Goal: Task Accomplishment & Management: Manage account settings

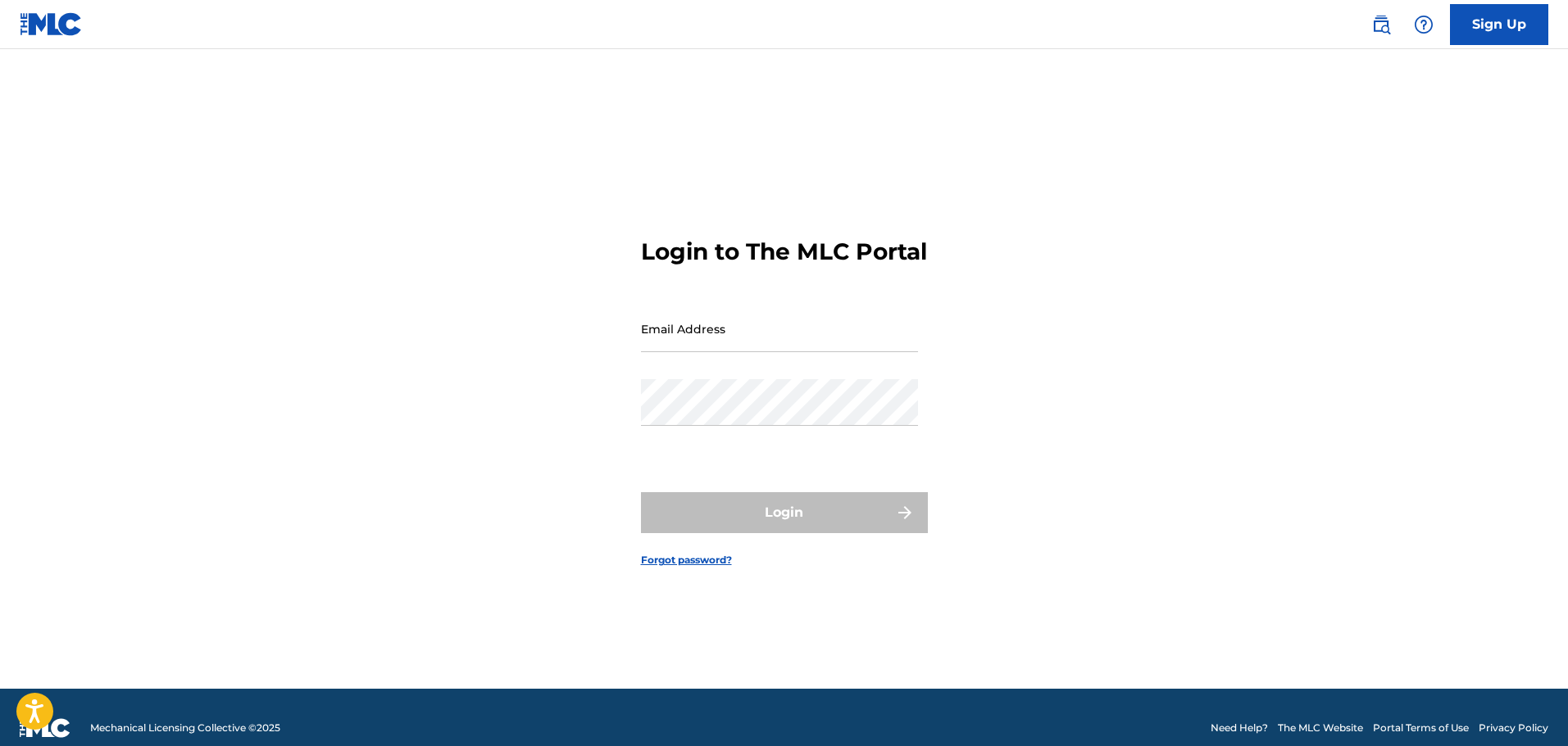
click at [709, 339] on input "Email Address" at bounding box center [779, 328] width 277 height 47
click at [691, 348] on input "Email Address" at bounding box center [779, 328] width 277 height 47
type input "[EMAIL_ADDRESS][DOMAIN_NAME]"
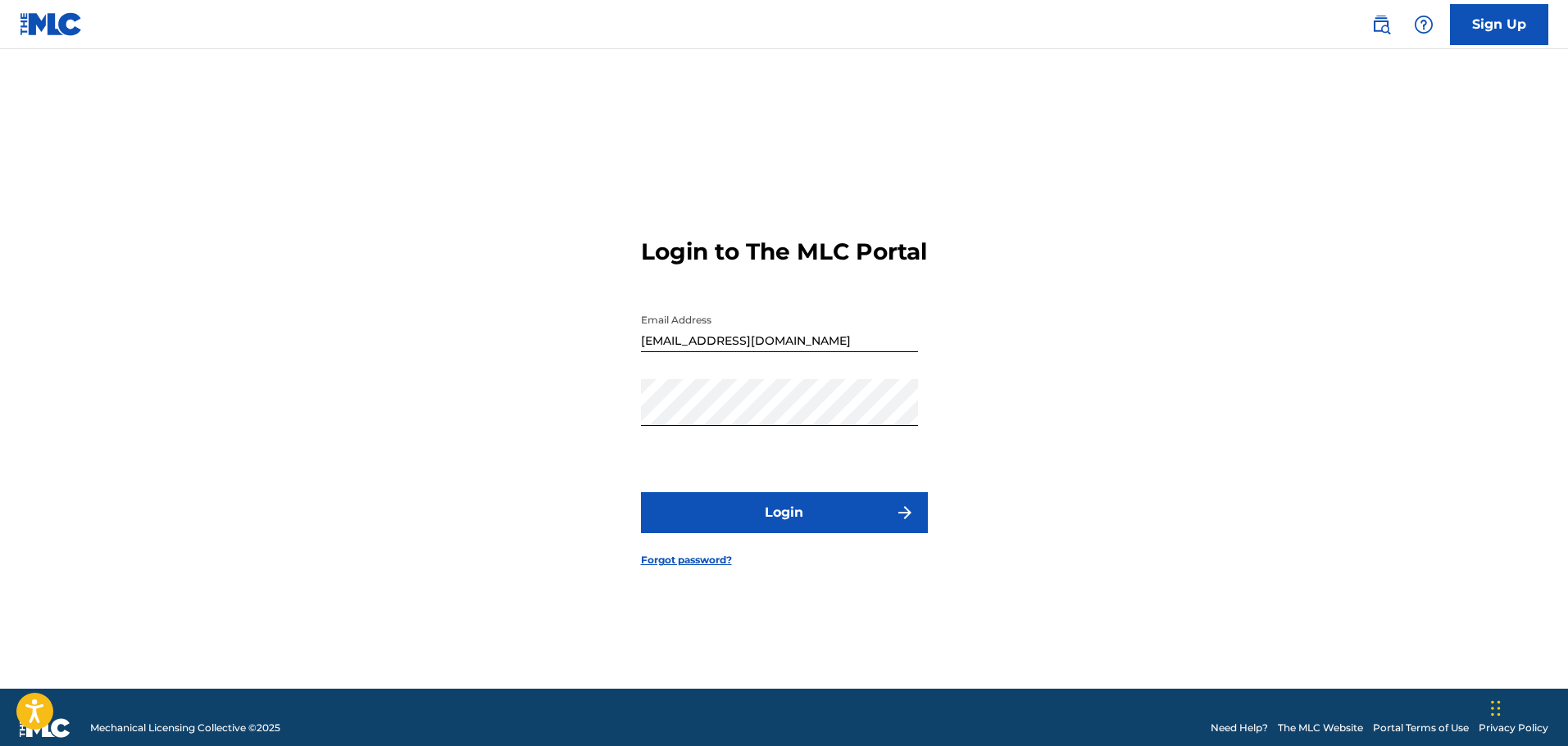
click at [760, 529] on button "Login" at bounding box center [784, 513] width 287 height 41
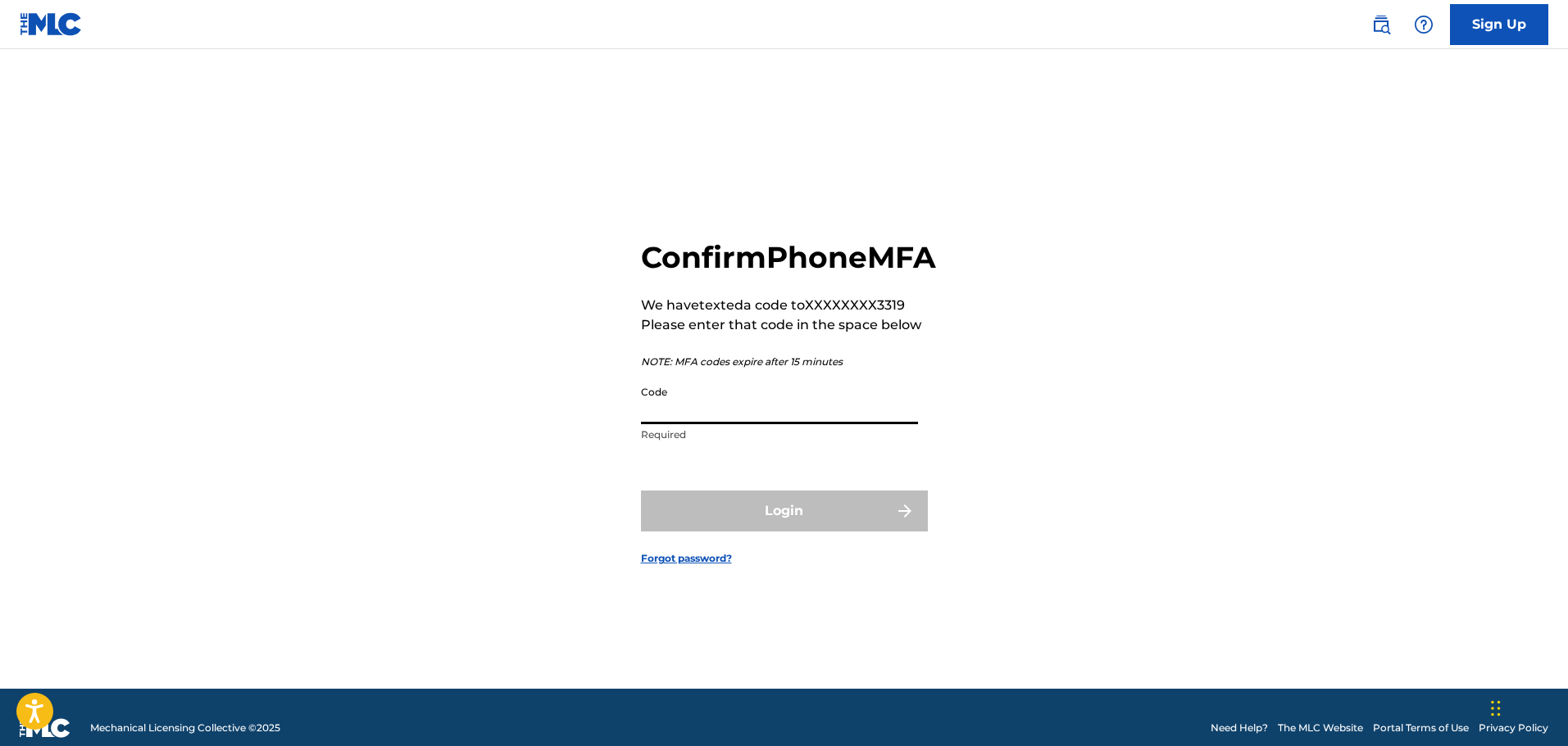
click at [716, 424] on input "Code" at bounding box center [779, 401] width 277 height 47
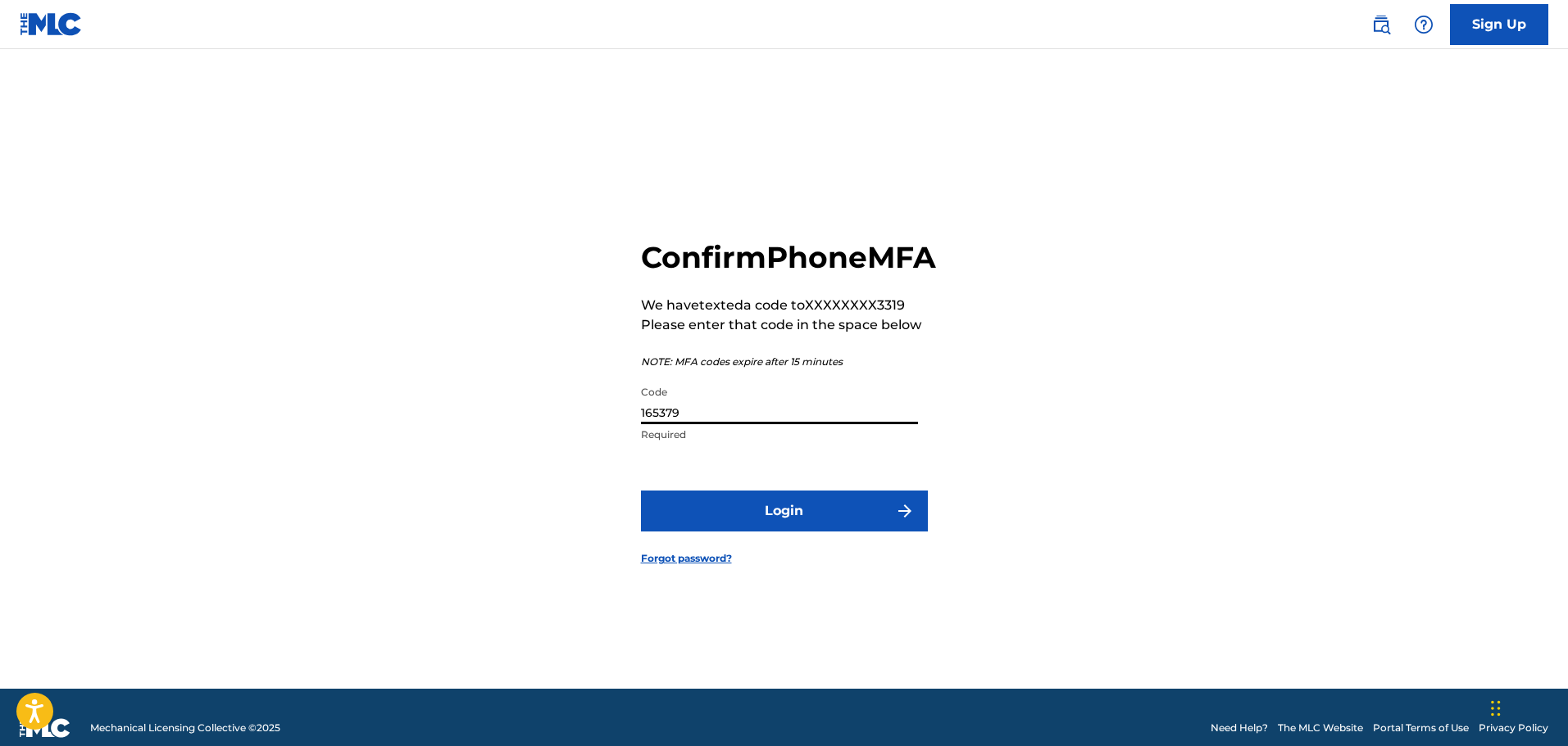
type input "165379"
click at [769, 514] on button "Login" at bounding box center [784, 511] width 287 height 41
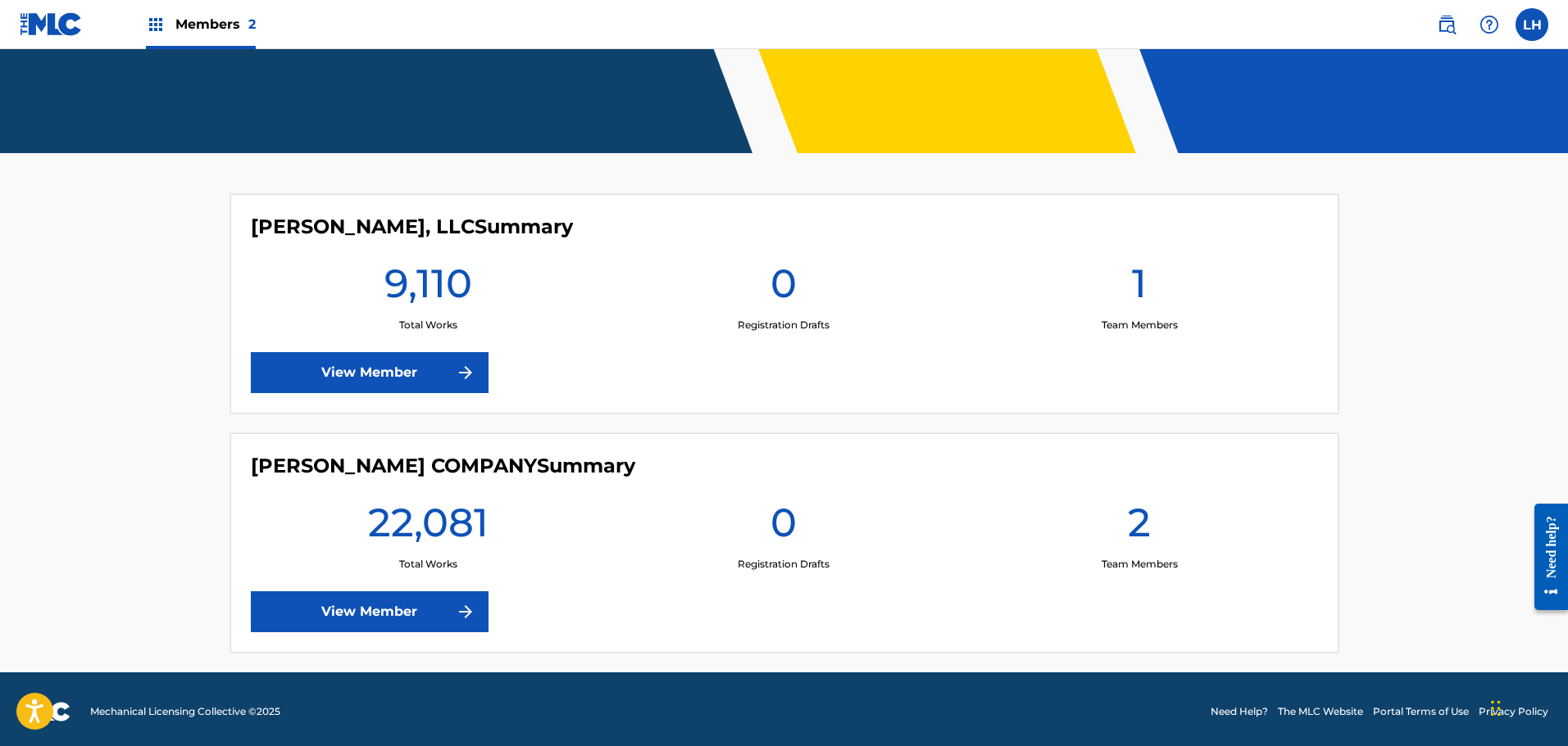
scroll to position [327, 0]
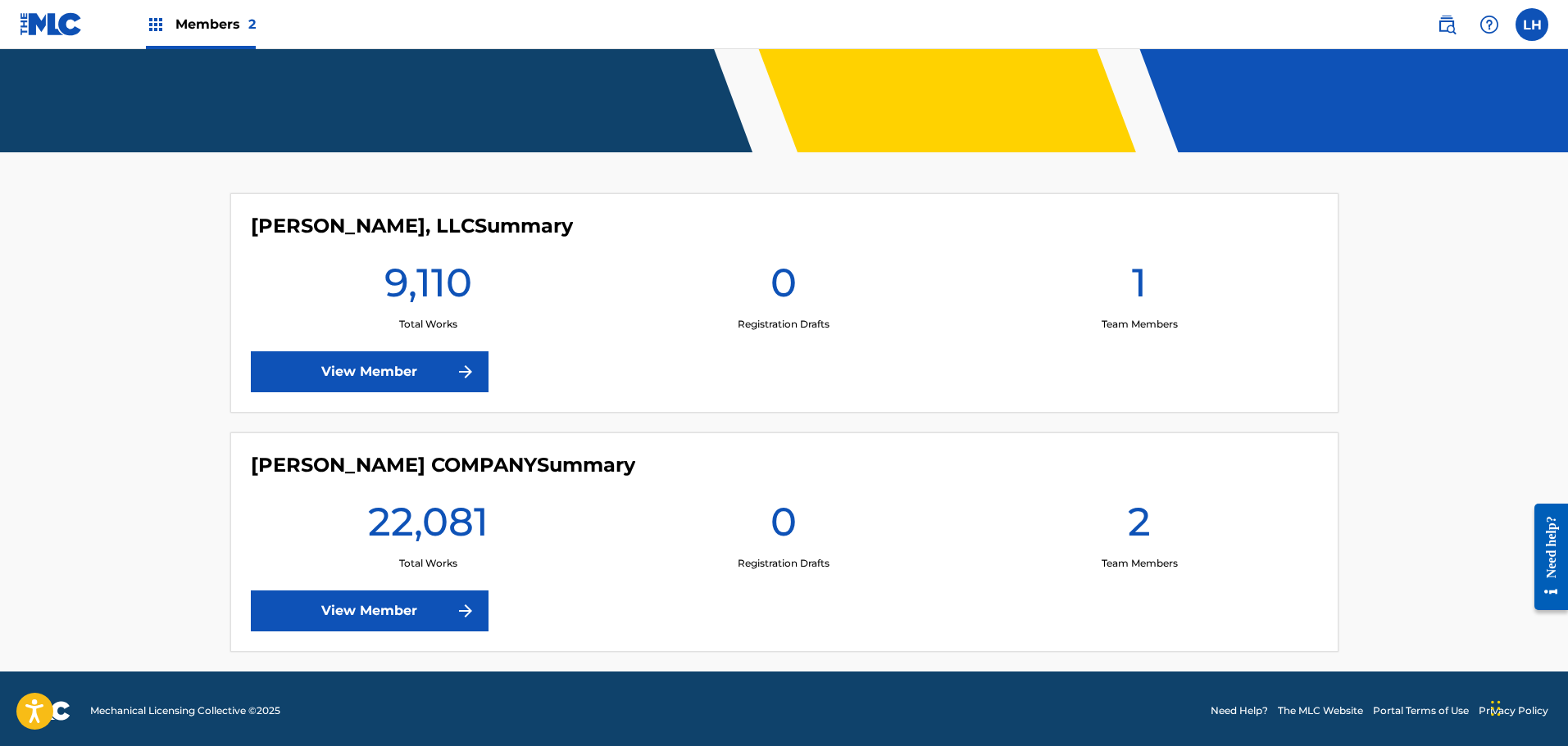
click at [1537, 39] on label at bounding box center [1531, 24] width 33 height 33
click at [1532, 25] on input "LH [PERSON_NAME] [EMAIL_ADDRESS][DOMAIN_NAME] Notification Preferences Profile …" at bounding box center [1532, 25] width 0 height 0
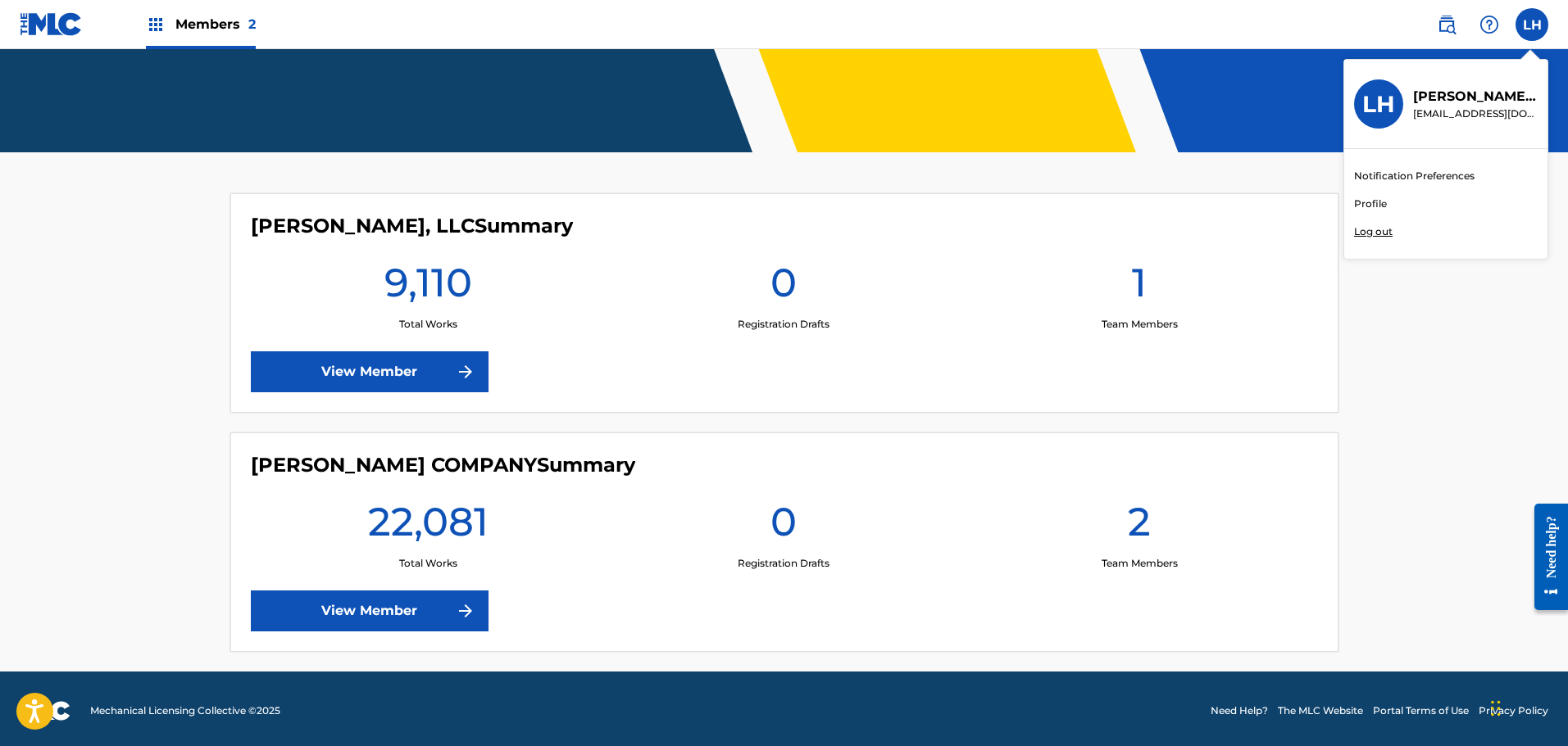
click at [1367, 204] on link "Profile" at bounding box center [1370, 204] width 33 height 15
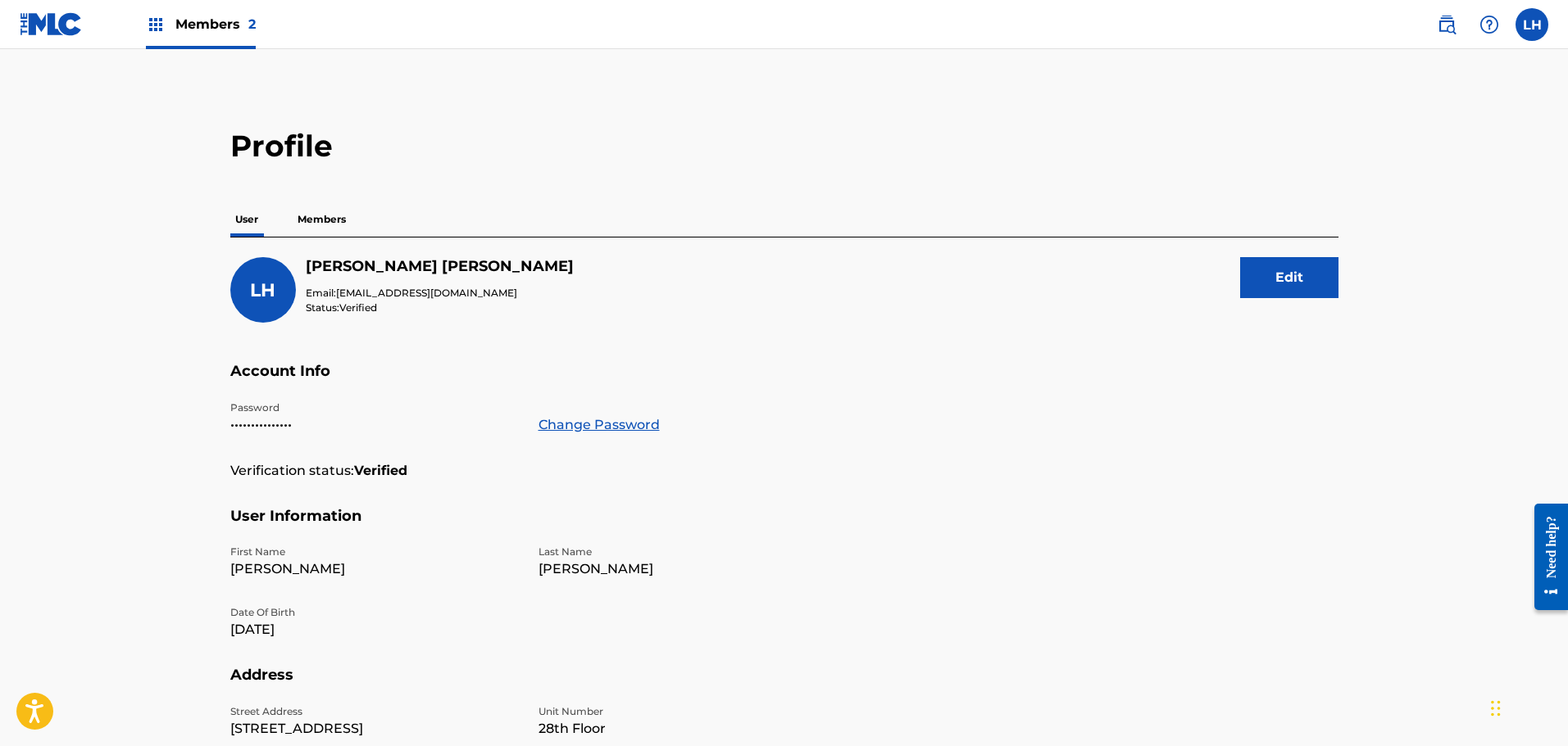
click at [565, 426] on link "Change Password" at bounding box center [599, 425] width 122 height 20
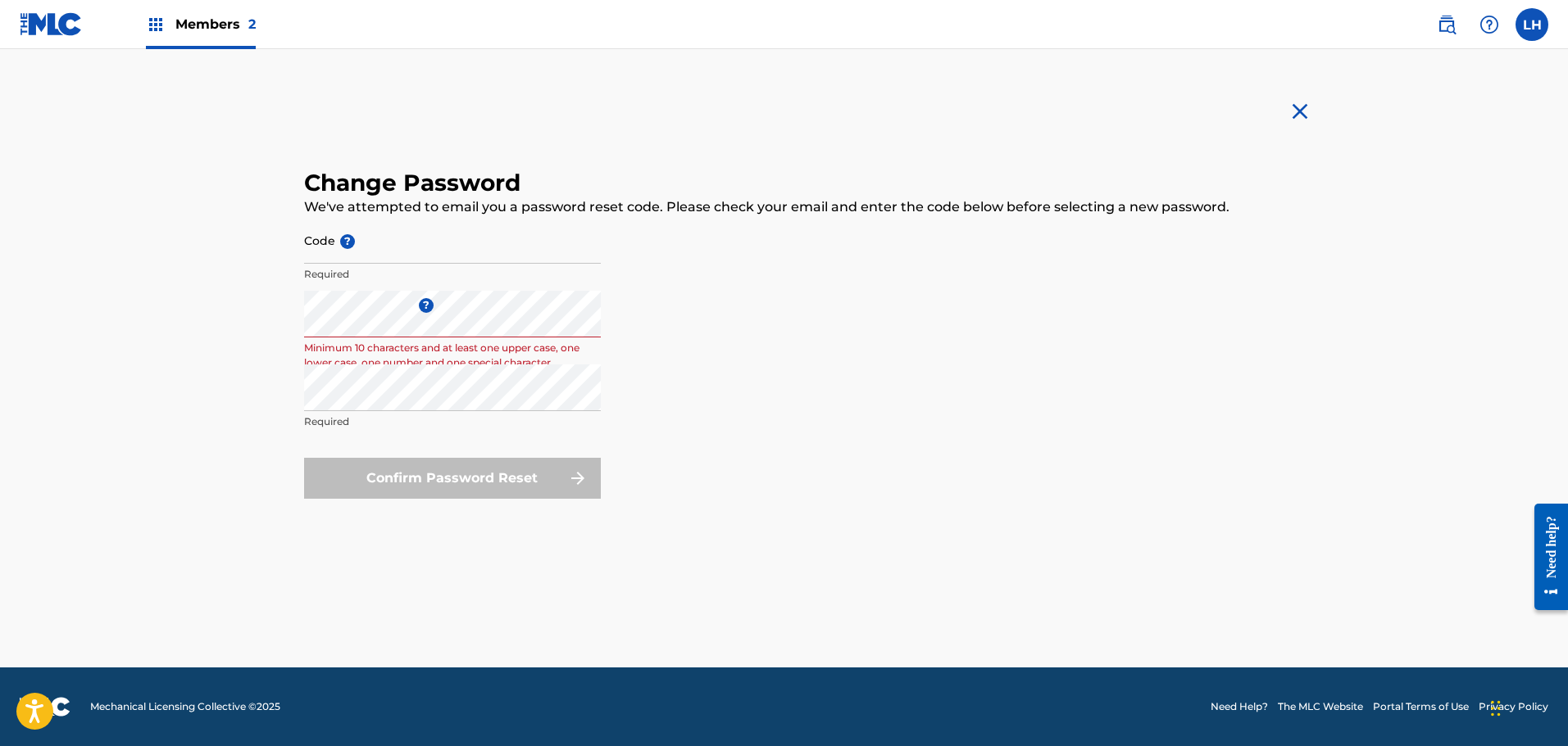
click at [703, 394] on form "Code ? Required Enter a new password ? Minimum 10 characters and at least one u…" at bounding box center [784, 357] width 960 height 282
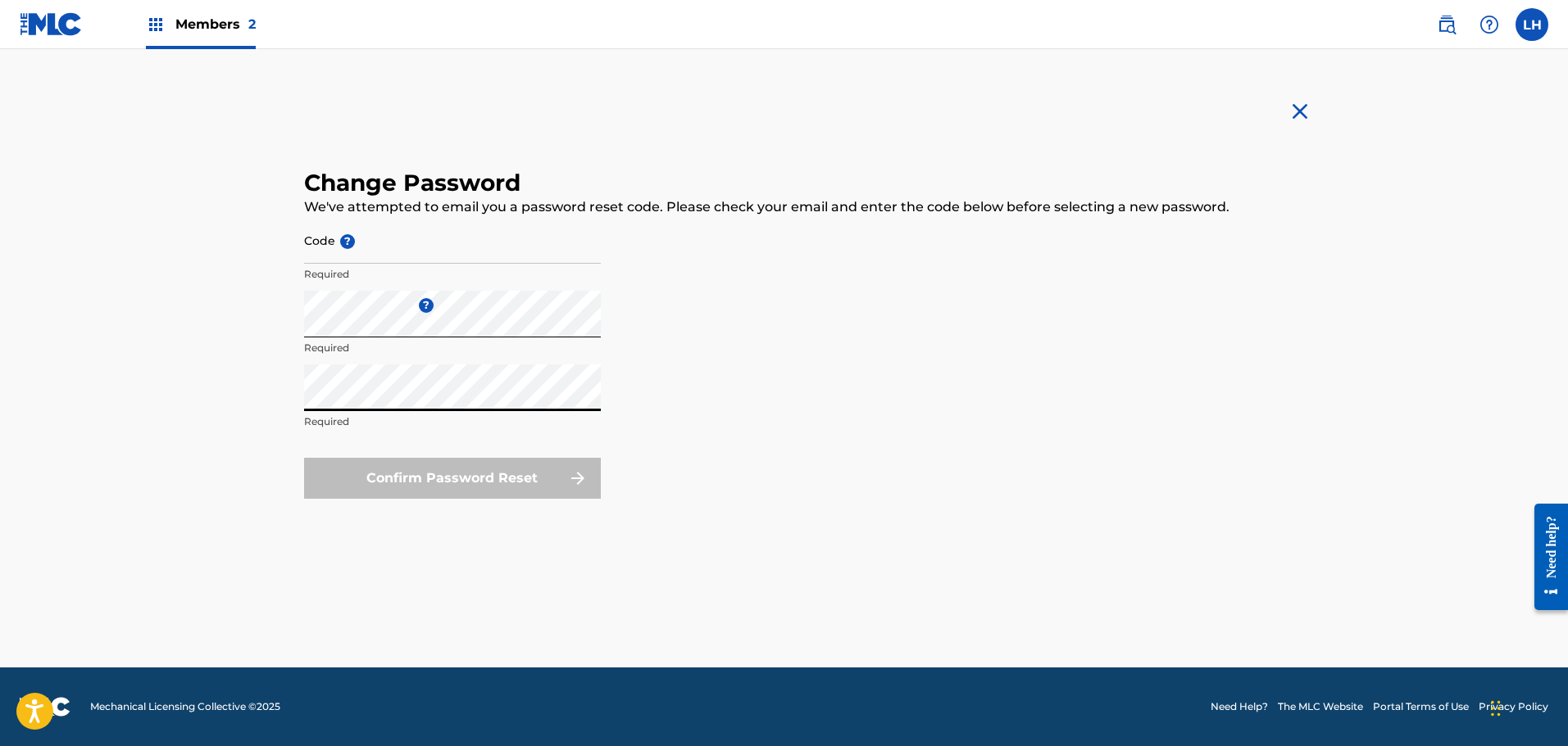
click at [515, 471] on div "Confirm Password Reset" at bounding box center [452, 478] width 297 height 41
click at [514, 471] on div "Confirm Password Reset" at bounding box center [452, 478] width 297 height 41
click at [578, 482] on div "Confirm Password Reset" at bounding box center [452, 478] width 297 height 41
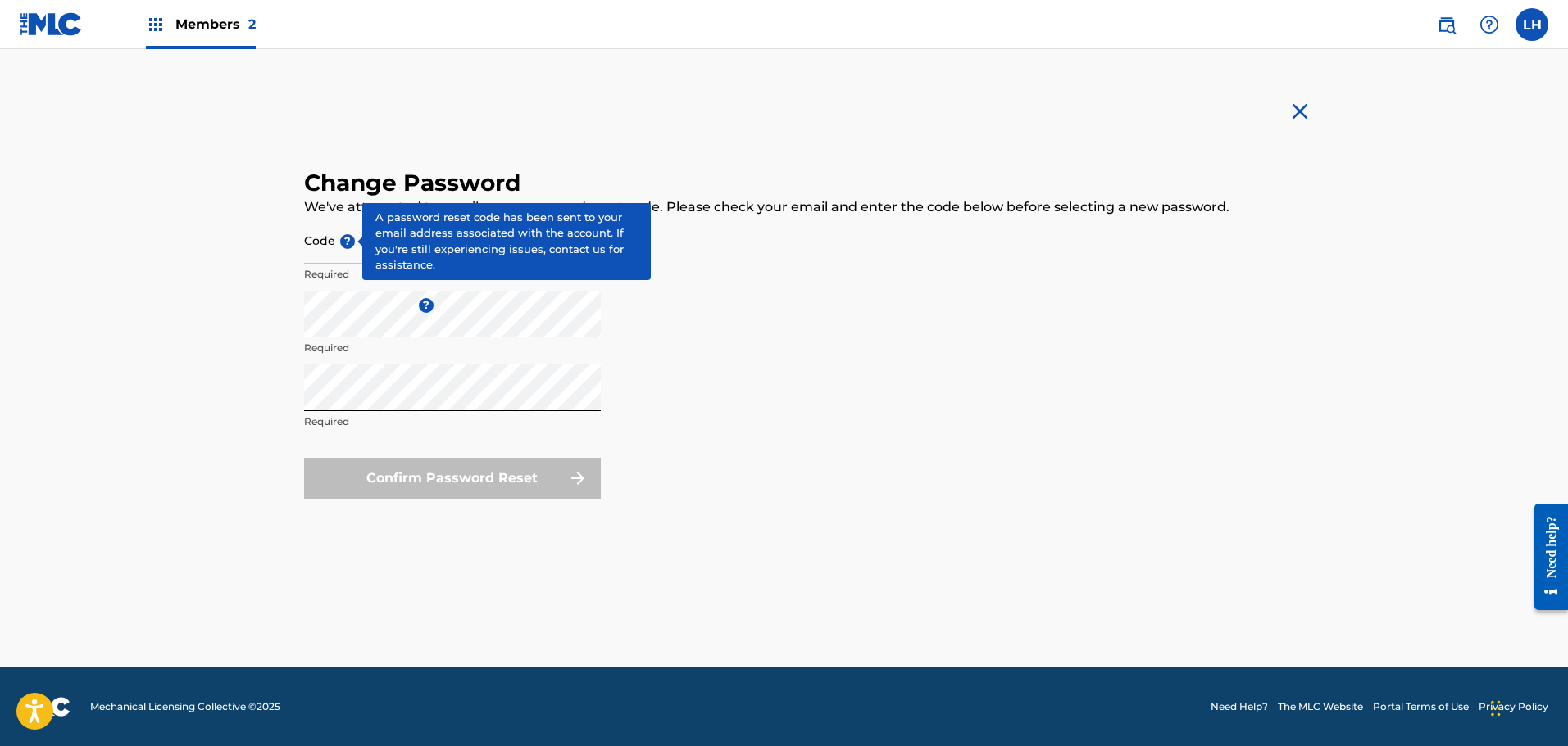
click at [350, 242] on span "?" at bounding box center [347, 241] width 15 height 15
click at [350, 242] on input "Code ?" at bounding box center [452, 239] width 297 height 47
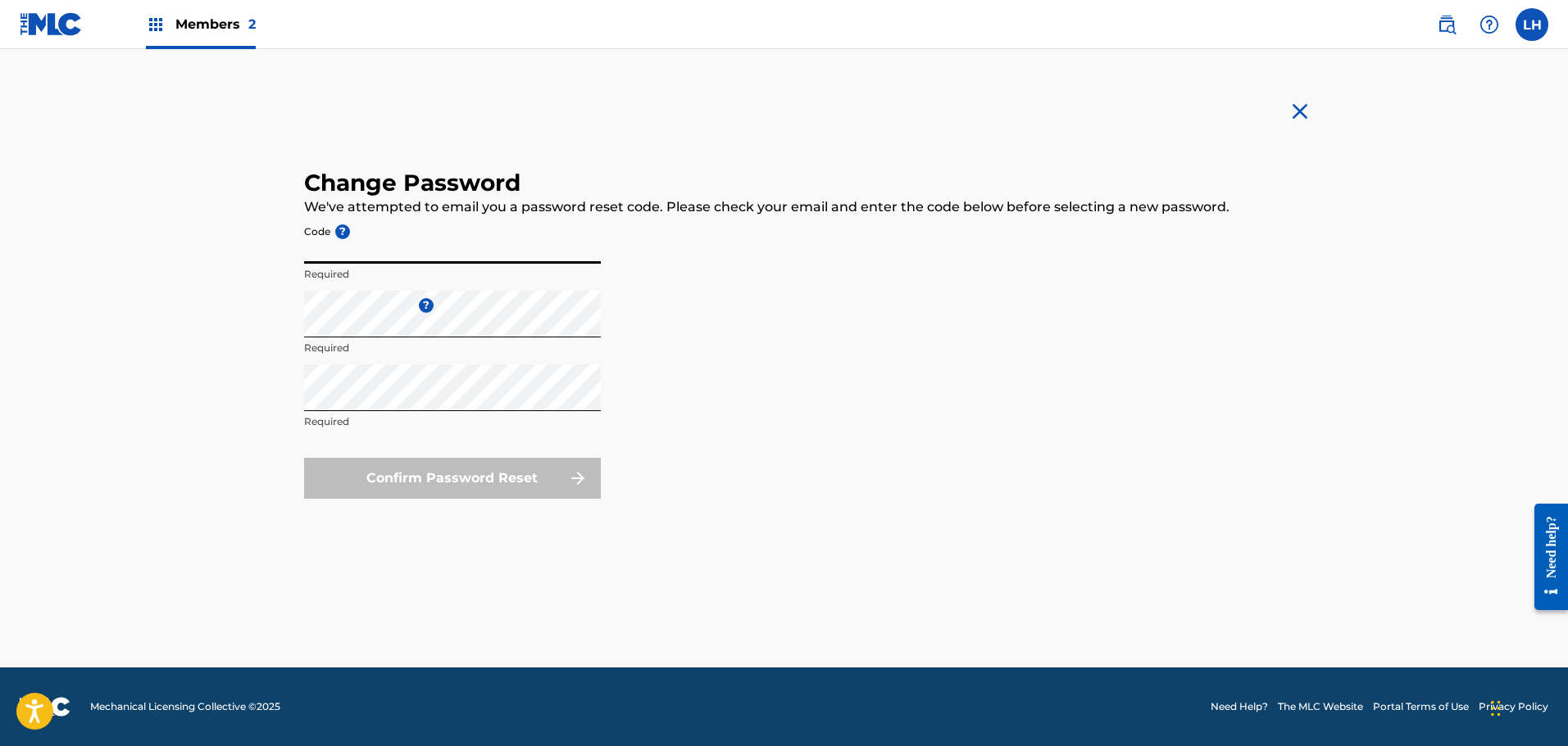
paste input "96270ad0e4089e6396bb2b361796ae22"
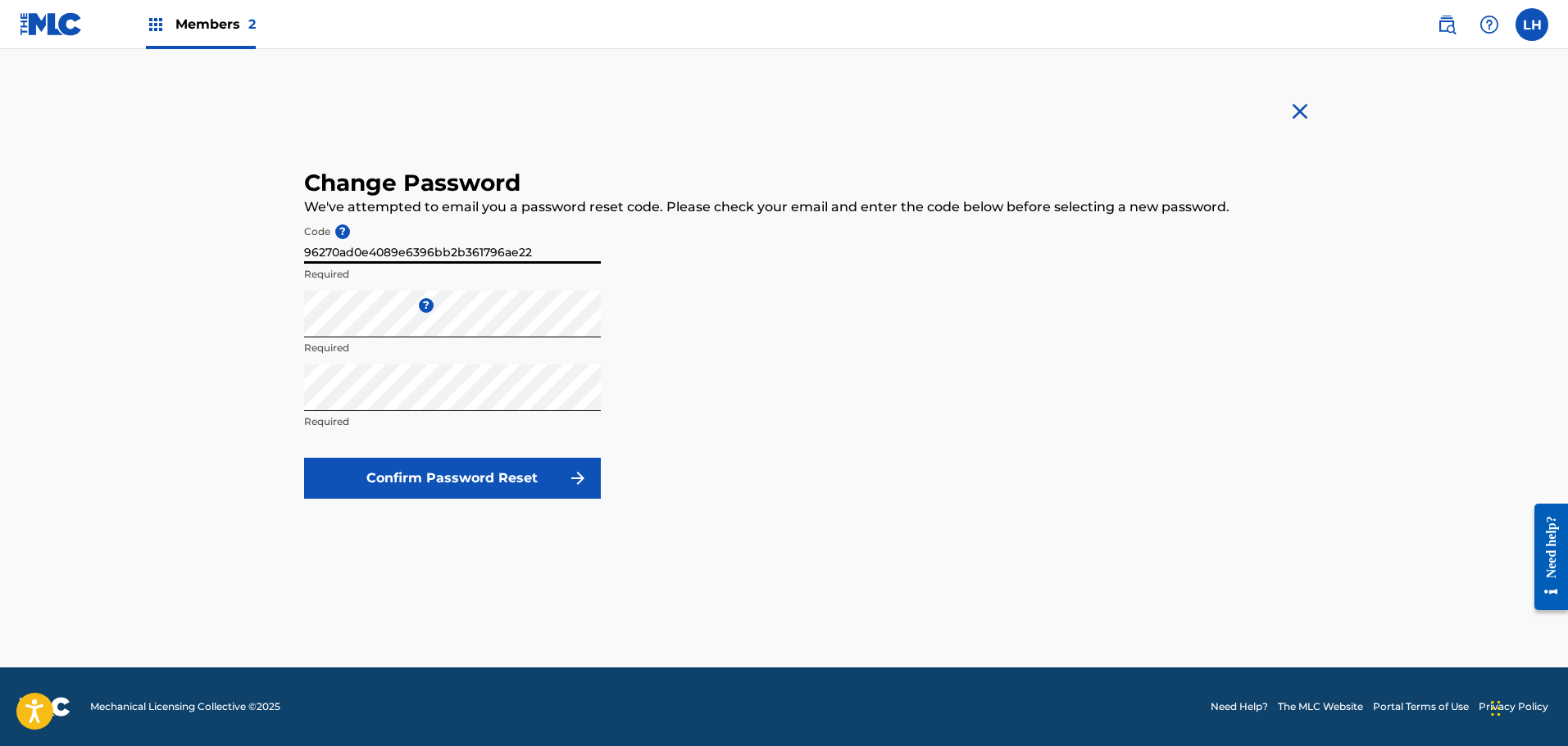
type input "96270ad0e4089e6396bb2b361796ae22"
click at [536, 473] on button "Confirm Password Reset" at bounding box center [452, 478] width 297 height 41
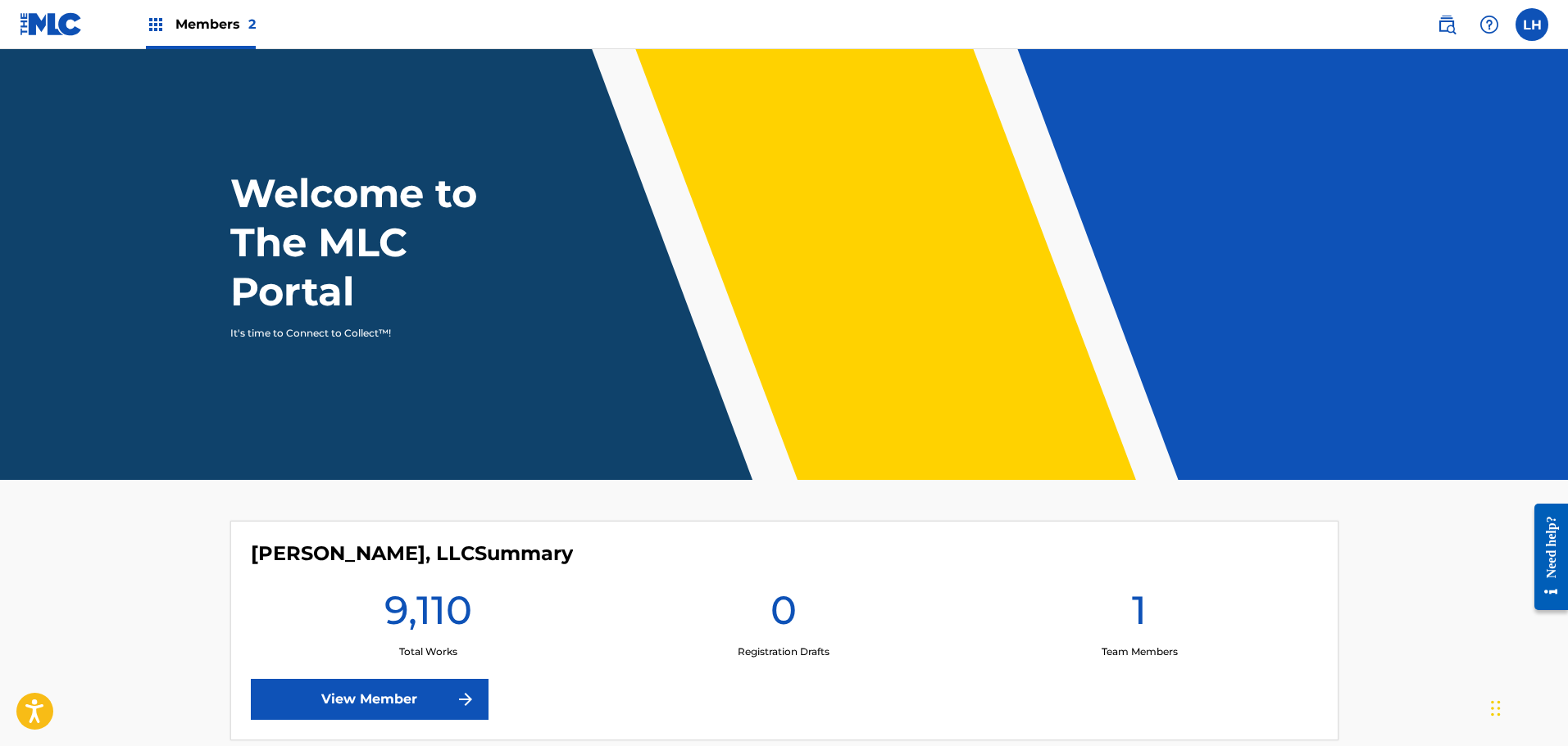
click at [1529, 30] on label at bounding box center [1531, 24] width 33 height 33
click at [1532, 25] on input "LH [PERSON_NAME] [EMAIL_ADDRESS][DOMAIN_NAME] Notification Preferences Profile …" at bounding box center [1532, 25] width 0 height 0
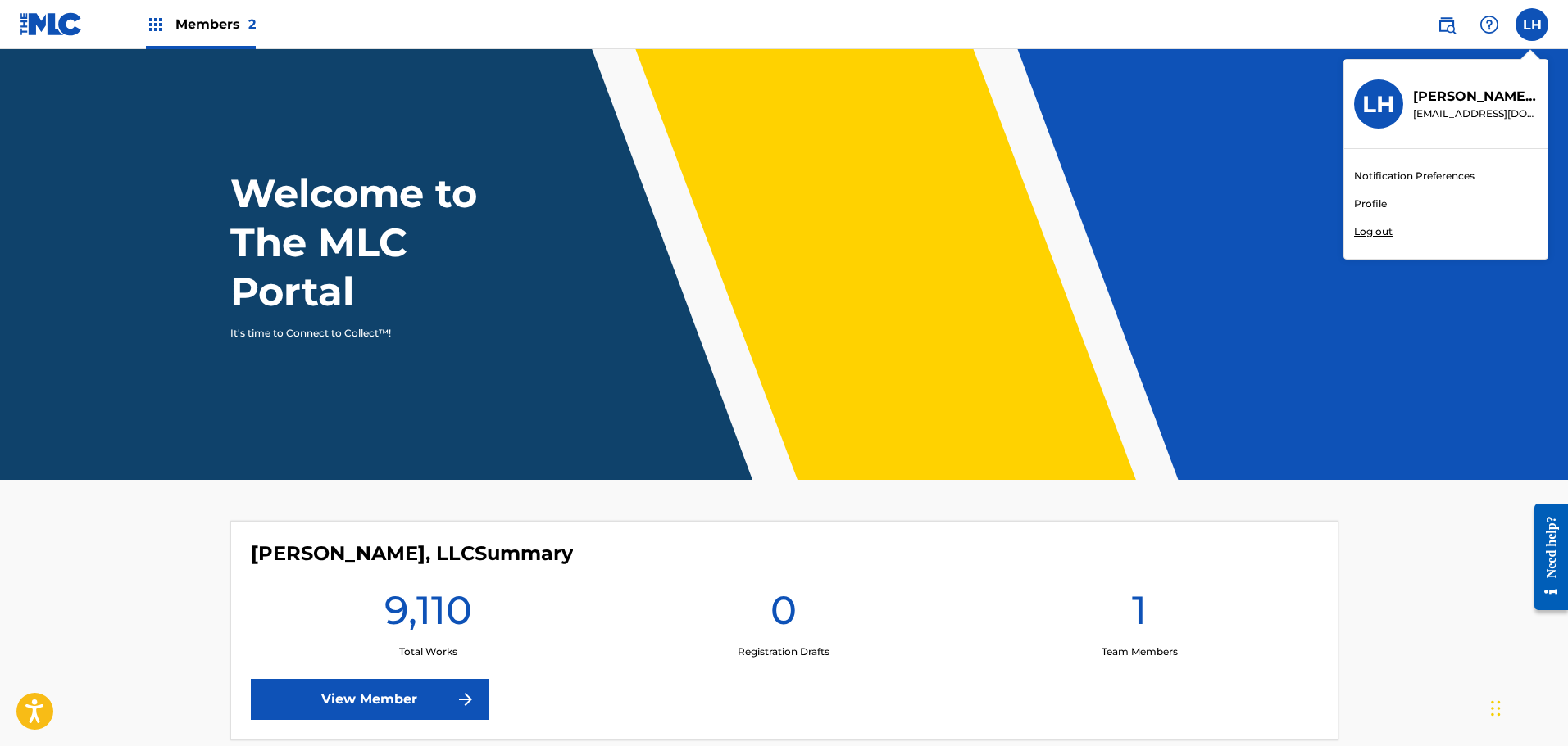
click at [1366, 206] on link "Profile" at bounding box center [1370, 204] width 33 height 15
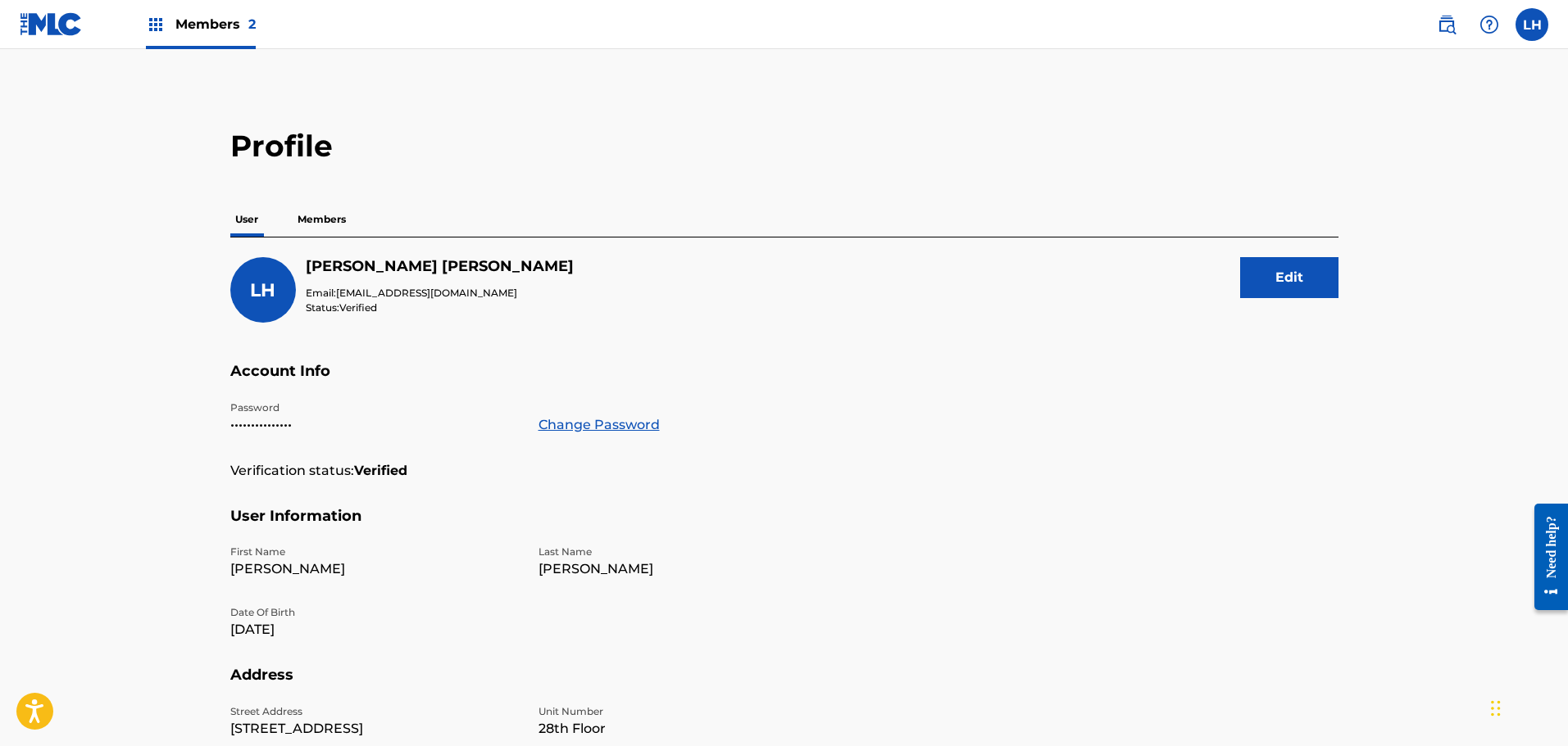
click at [603, 426] on link "Change Password" at bounding box center [599, 425] width 122 height 20
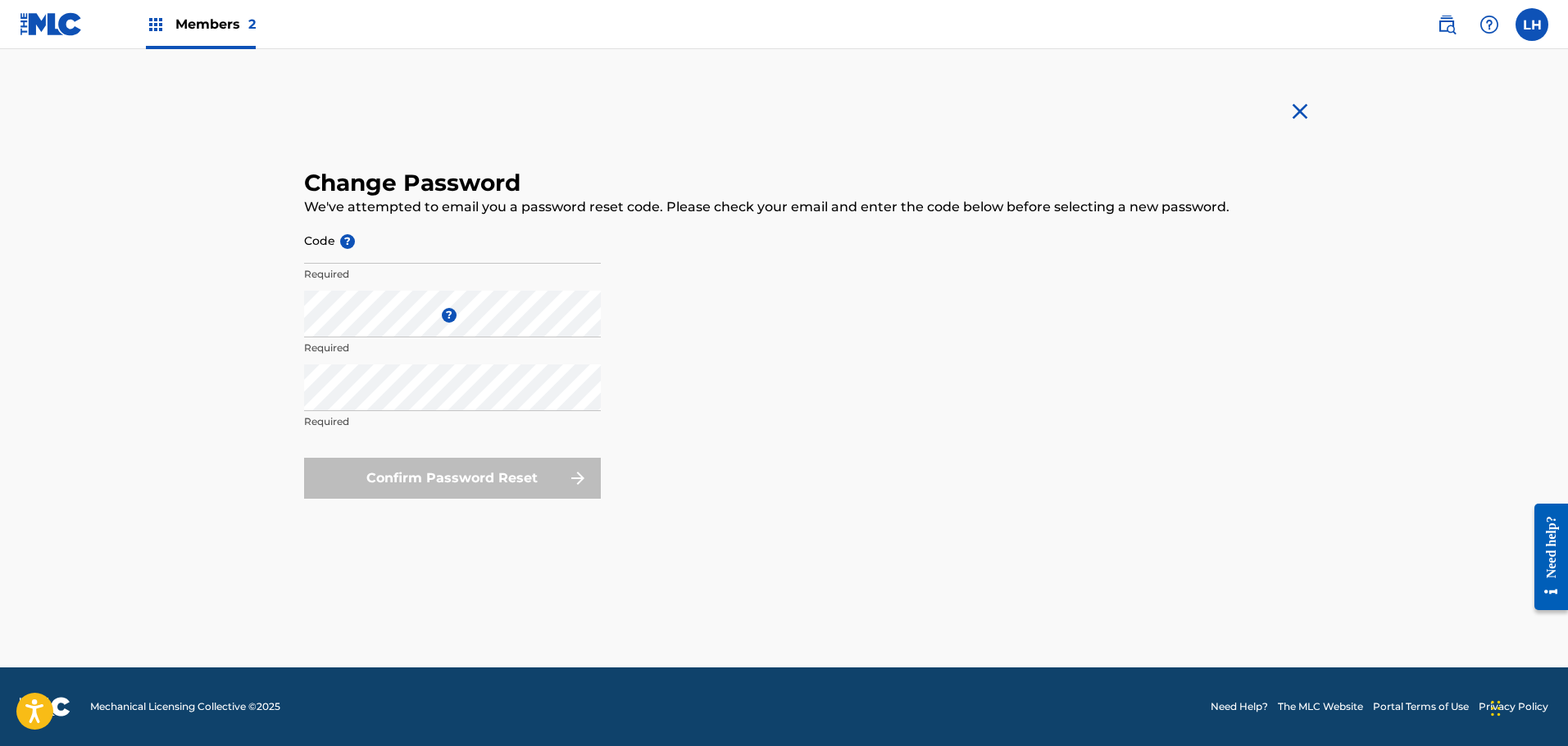
click at [400, 252] on input "Code ?" at bounding box center [452, 239] width 297 height 47
paste input "96270ad0e4089e6396bb2b361796ae22"
type input "96270ad0e4089e6396bb2b361796ae22"
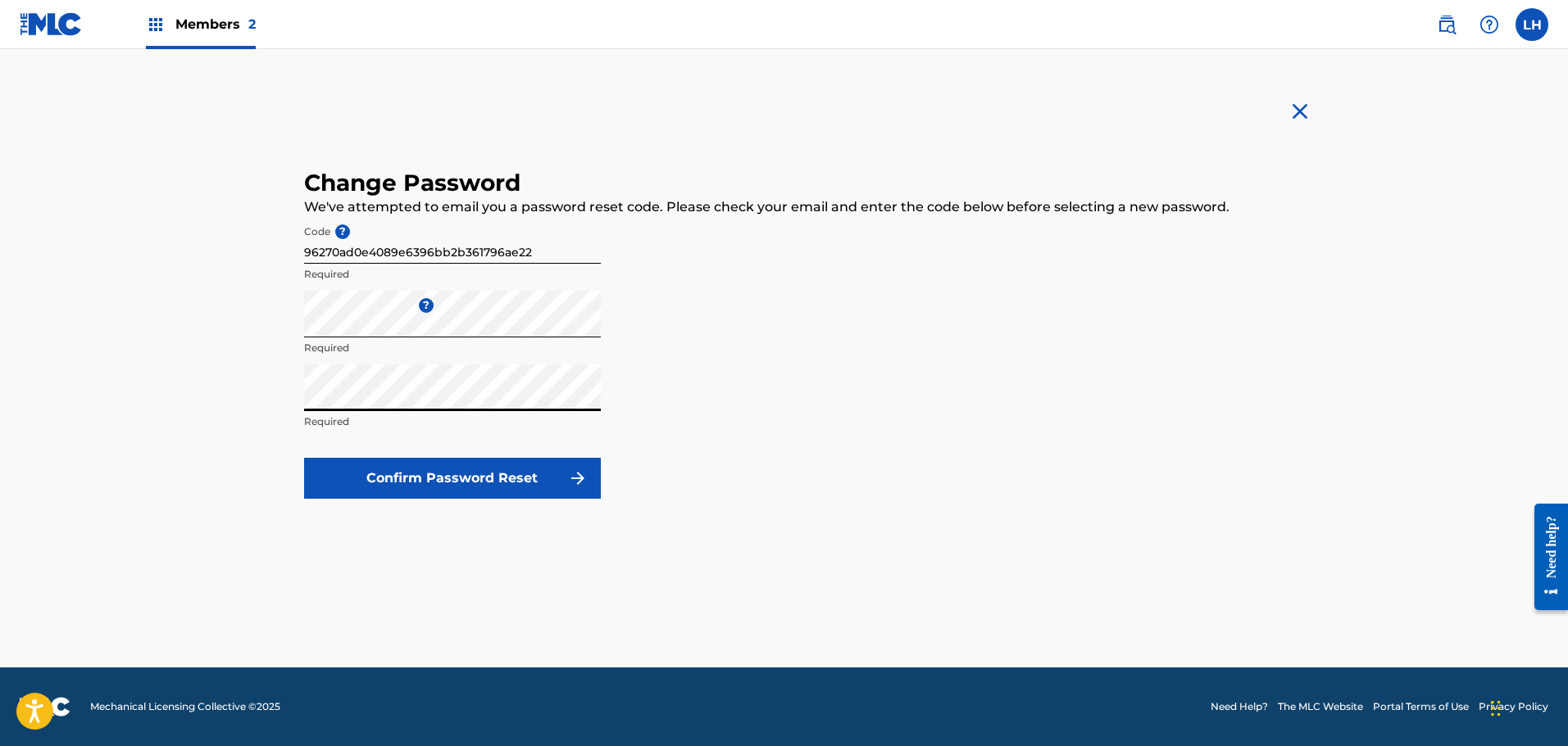
click at [304, 458] on button "Confirm Password Reset" at bounding box center [452, 478] width 297 height 41
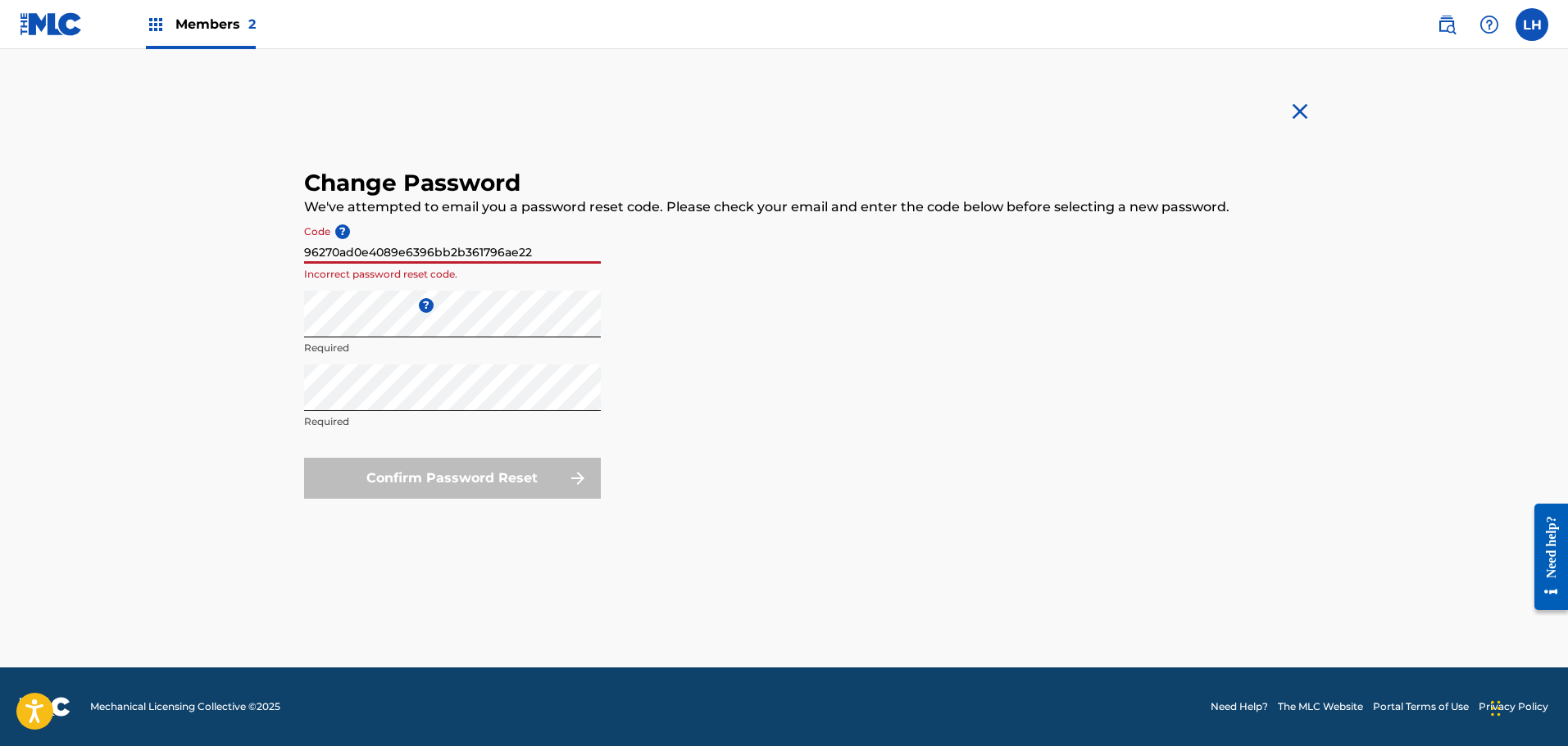
drag, startPoint x: 544, startPoint y: 245, endPoint x: 288, endPoint y: 231, distance: 256.4
click at [288, 231] on div "Change Password We've attempted to email you a password reset code. Please chec…" at bounding box center [783, 373] width 999 height 408
paste input "96270ad0e4089e6396bb2b361796ae22."
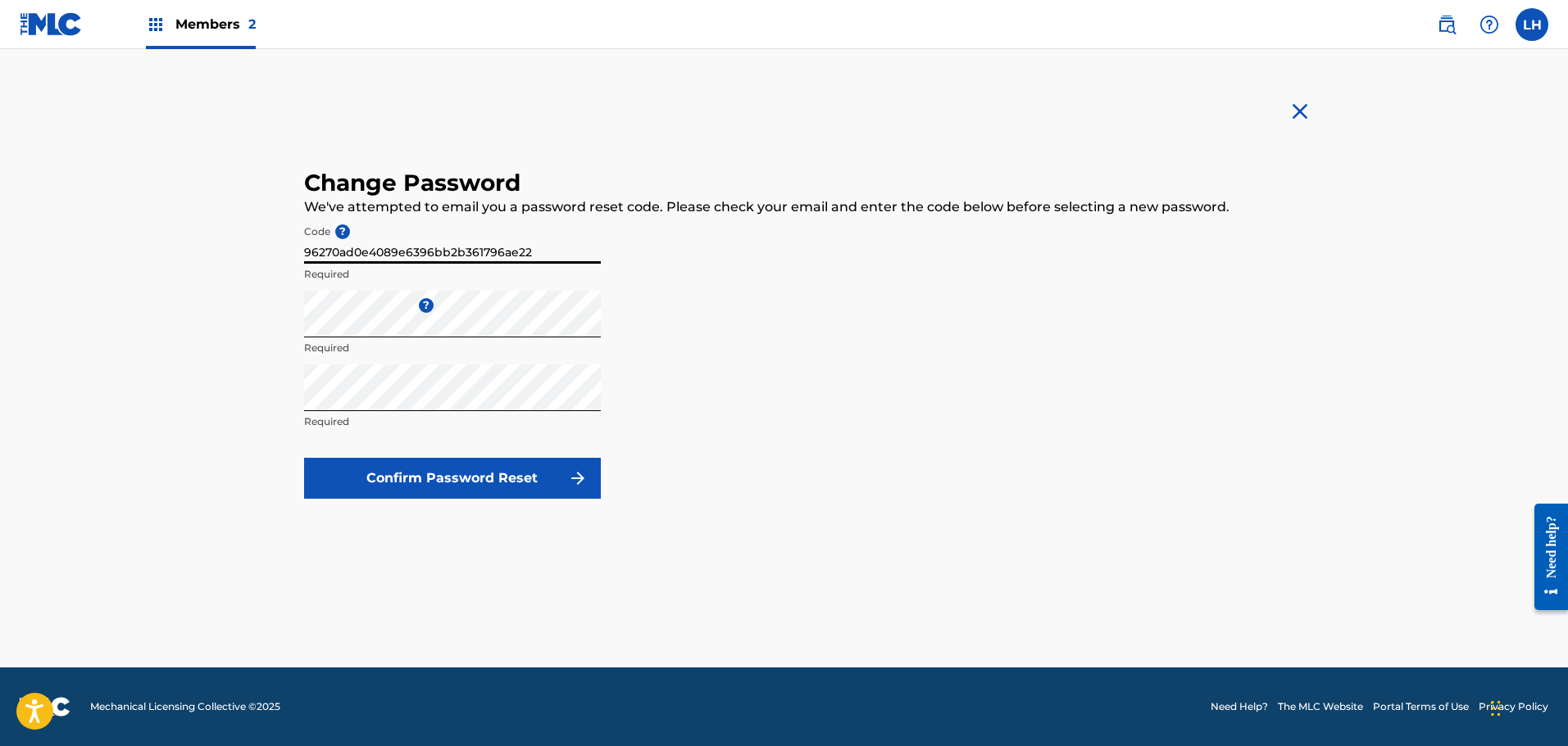
type input "96270ad0e4089e6396bb2b361796ae22"
click at [425, 481] on button "Confirm Password Reset" at bounding box center [452, 478] width 297 height 41
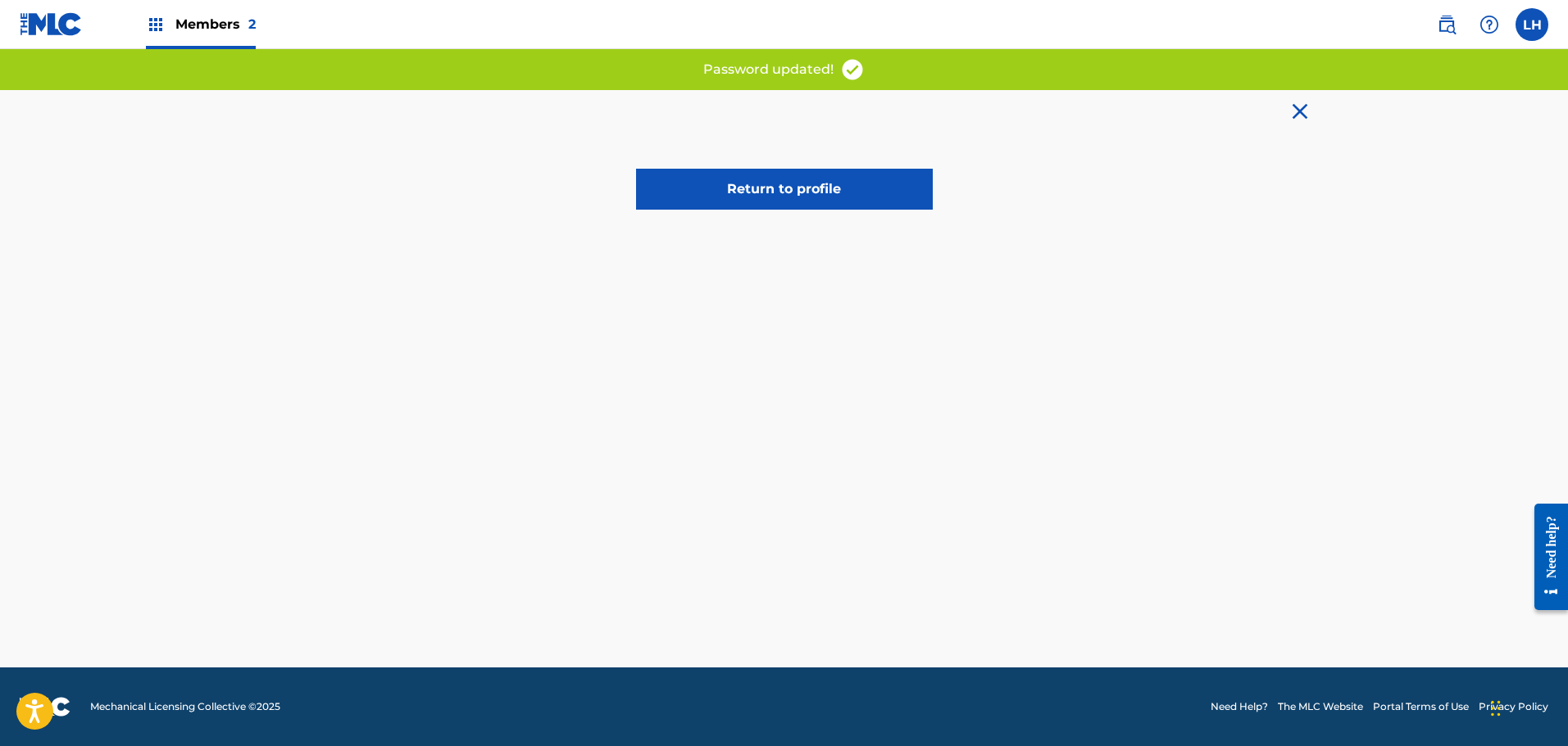
click at [779, 189] on link "Return to profile" at bounding box center [785, 189] width 297 height 41
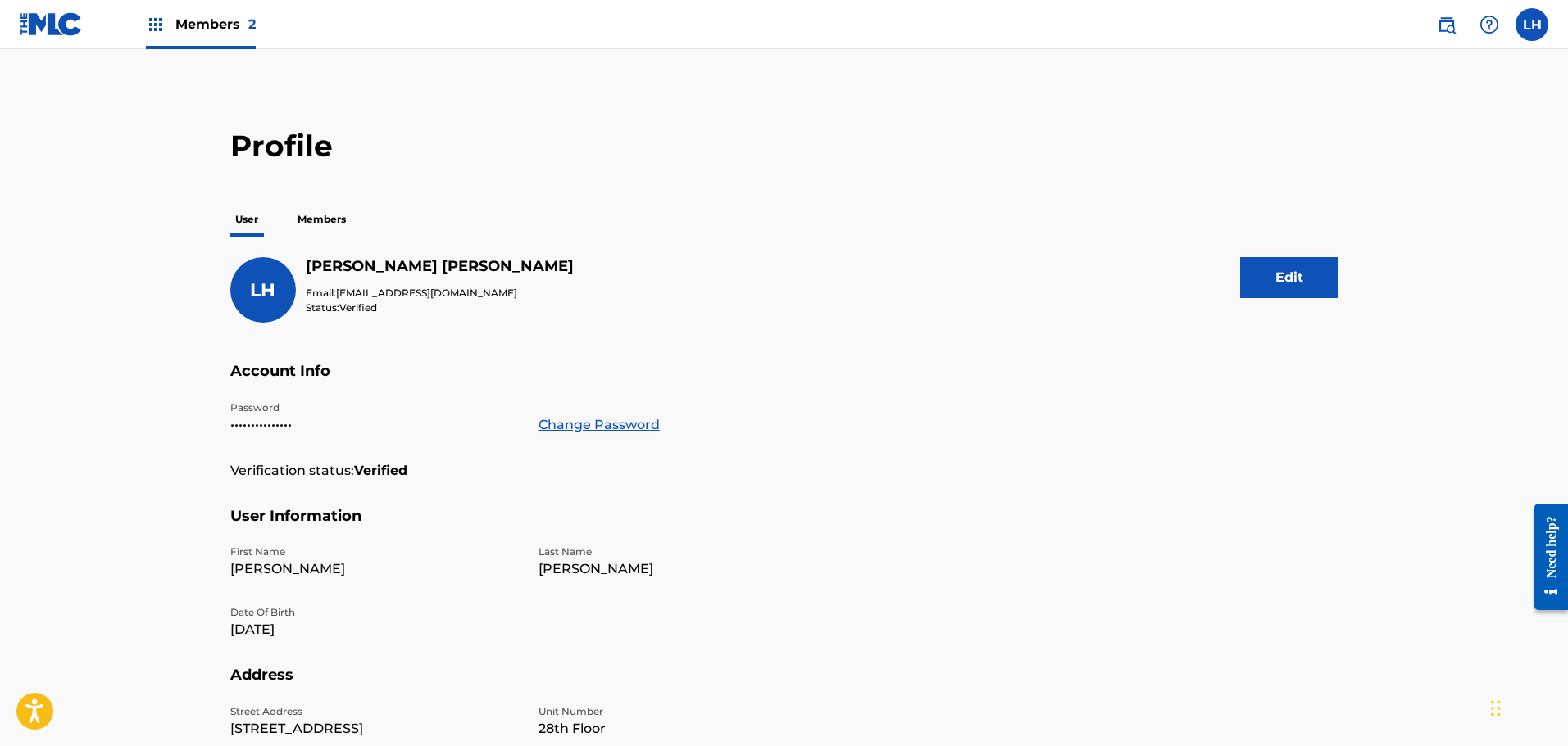
click at [1533, 26] on label at bounding box center [1531, 24] width 33 height 33
click at [1532, 25] on input "LH [PERSON_NAME] [EMAIL_ADDRESS][DOMAIN_NAME] Notification Preferences Profile …" at bounding box center [1532, 25] width 0 height 0
click at [1365, 233] on p "Log out" at bounding box center [1373, 232] width 39 height 15
click at [1532, 25] on input "LH [PERSON_NAME] [EMAIL_ADDRESS][DOMAIN_NAME] Notification Preferences Profile …" at bounding box center [1532, 25] width 0 height 0
